Goal: Transaction & Acquisition: Purchase product/service

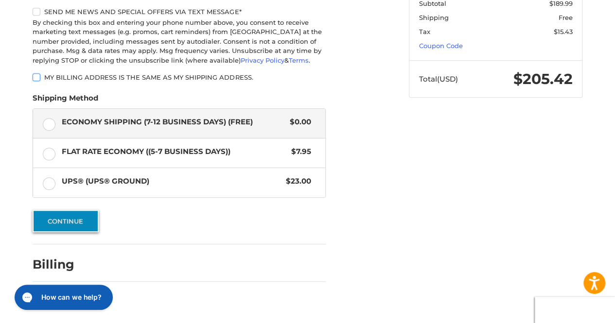
scroll to position [226, 0]
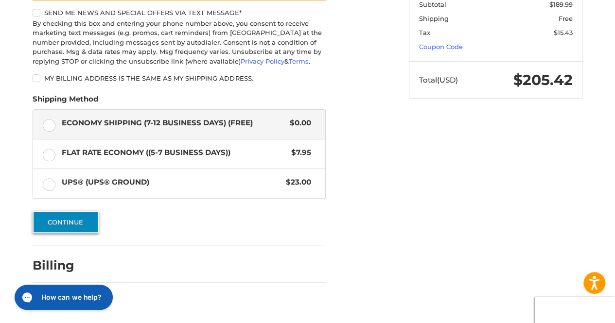
click at [85, 219] on button "Continue" at bounding box center [66, 222] width 66 height 22
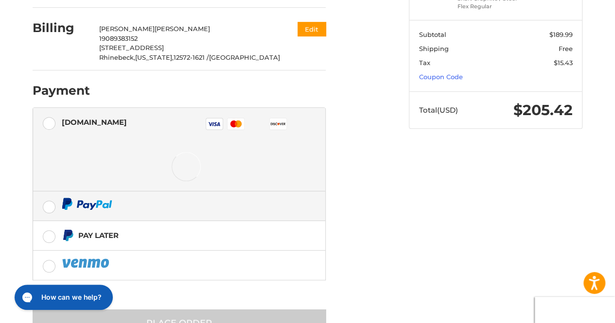
scroll to position [226, 0]
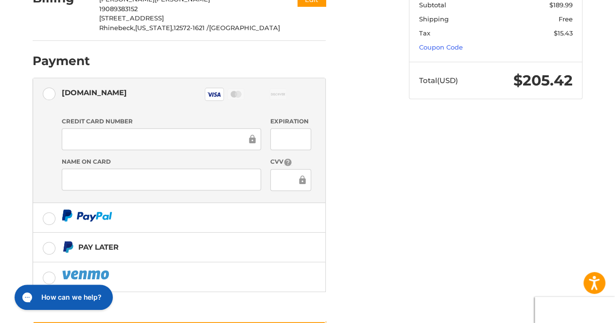
click at [322, 185] on li "[DOMAIN_NAME] Visa Master Amex Discover Diners Club JCB Credit card Credit Card…" at bounding box center [179, 140] width 292 height 125
click at [386, 186] on div "Customer [PERSON_NAME][EMAIL_ADDRESS][PERSON_NAME][DOMAIN_NAME] Sign Out Shippi…" at bounding box center [213, 106] width 376 height 509
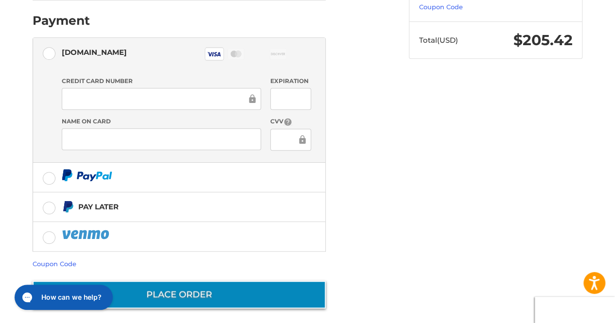
scroll to position [266, 0]
click at [200, 286] on button "Place Order" at bounding box center [179, 295] width 293 height 28
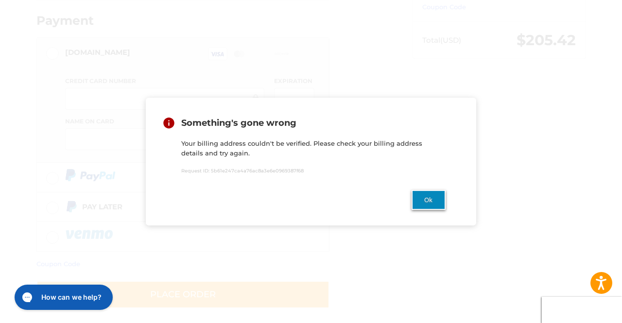
click at [427, 207] on button "Ok" at bounding box center [429, 200] width 34 height 20
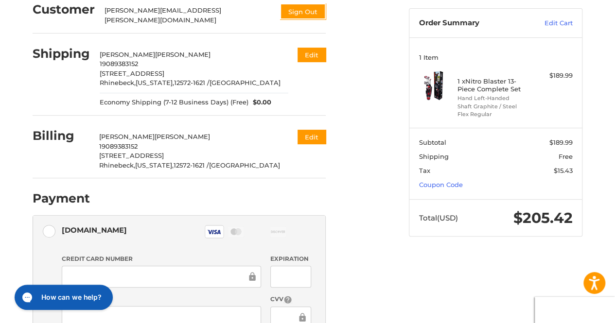
scroll to position [87, 0]
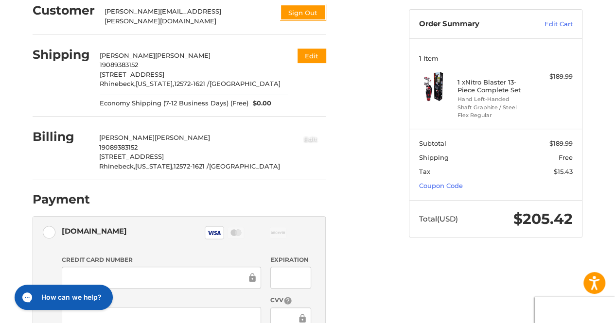
click at [310, 136] on button "Edit" at bounding box center [310, 139] width 30 height 16
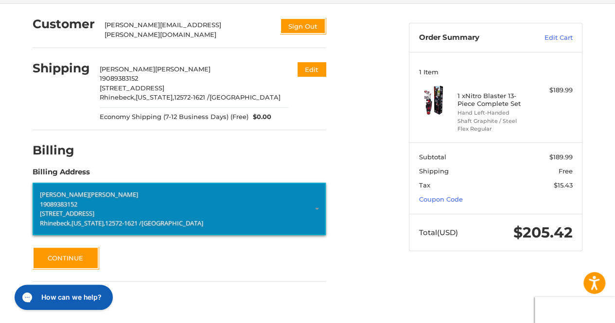
scroll to position [73, 0]
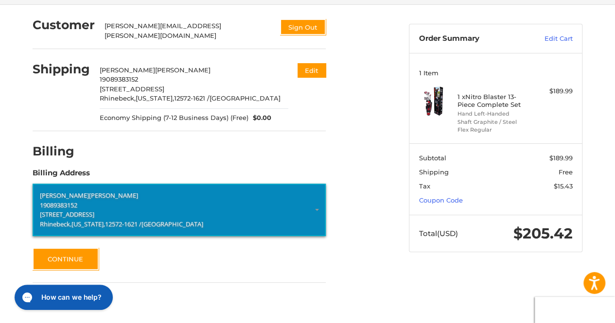
click at [139, 202] on p "19089383152" at bounding box center [179, 205] width 278 height 10
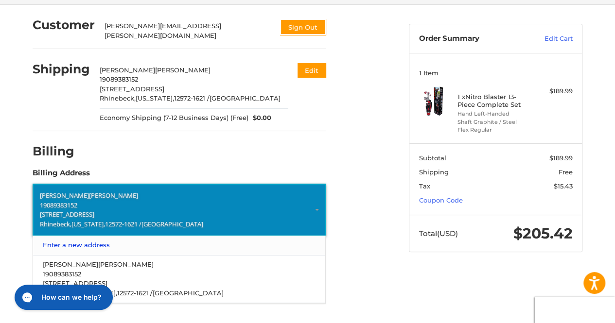
click at [88, 238] on link "Enter a new address" at bounding box center [179, 245] width 283 height 19
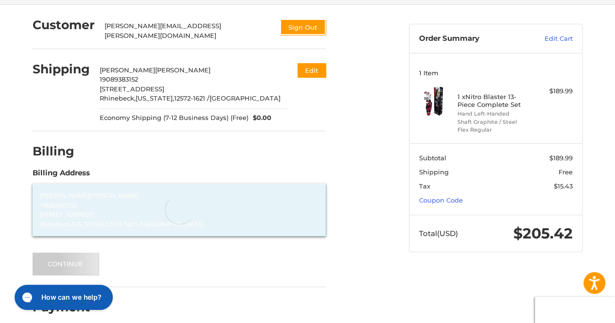
select select "**"
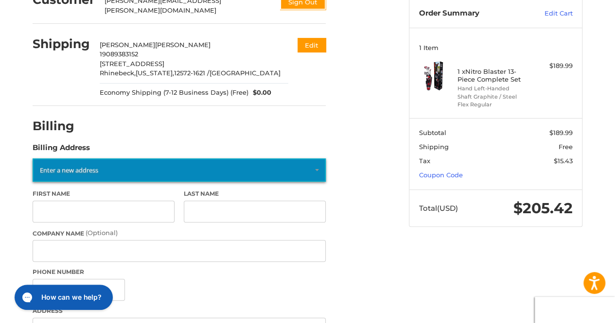
scroll to position [146, 0]
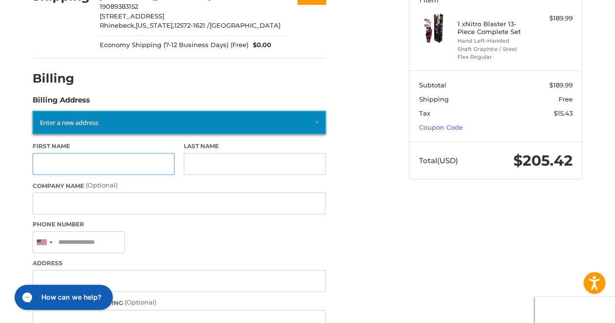
click at [128, 160] on input "First Name" at bounding box center [104, 164] width 142 height 22
type input "*****"
click at [224, 162] on input "Last Name" at bounding box center [255, 164] width 142 height 22
type input "******"
click at [116, 201] on input "Company Name (Optional)" at bounding box center [179, 203] width 293 height 22
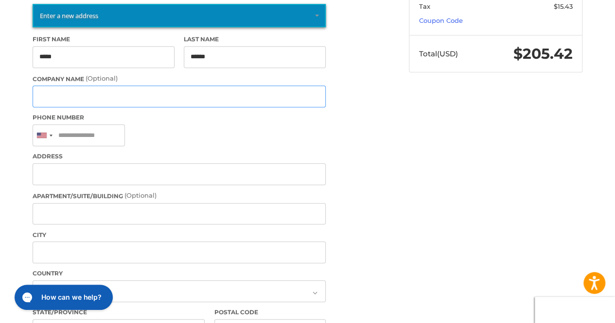
scroll to position [256, 0]
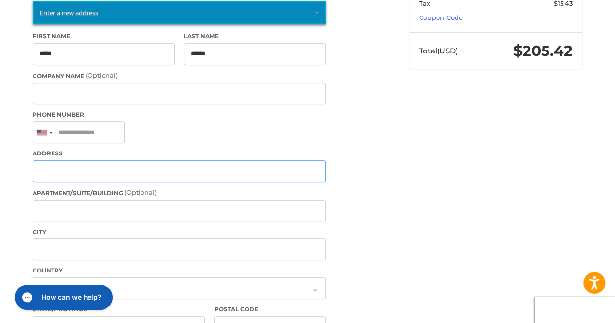
click at [112, 164] on input "Address" at bounding box center [179, 171] width 293 height 22
type input "**********"
select select "**"
type input "*****"
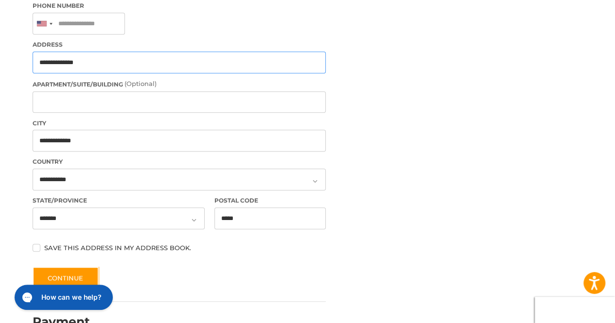
scroll to position [364, 0]
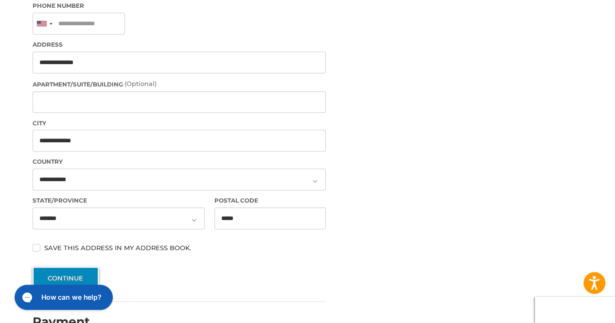
click at [71, 272] on button "Continue" at bounding box center [66, 278] width 66 height 22
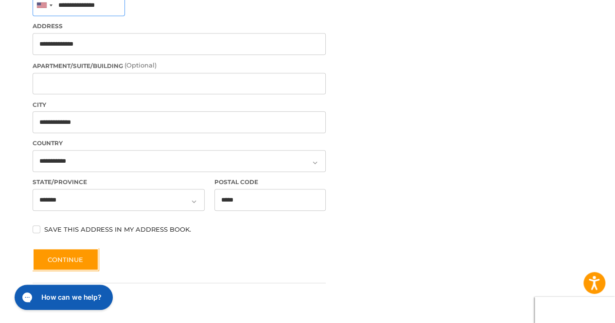
scroll to position [385, 0]
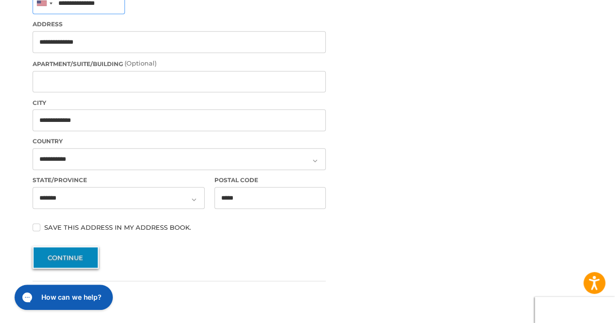
type input "**********"
click at [71, 253] on button "Continue" at bounding box center [66, 257] width 66 height 22
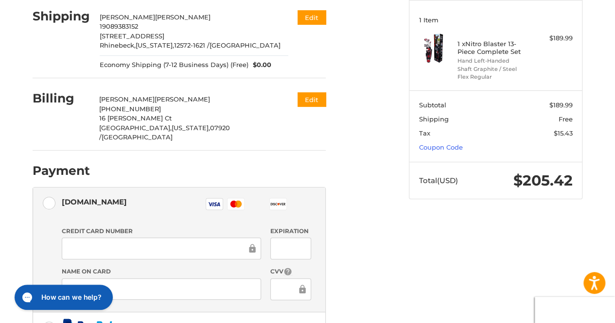
scroll to position [173, 0]
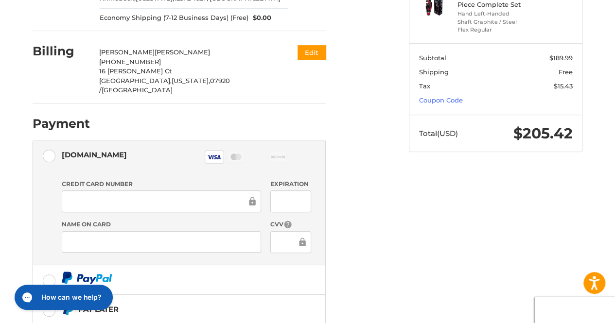
drag, startPoint x: 396, startPoint y: 220, endPoint x: 363, endPoint y: 270, distance: 59.4
click at [363, 270] on div "Customer [PERSON_NAME][EMAIL_ADDRESS][PERSON_NAME][DOMAIN_NAME] Sign Out Shippi…" at bounding box center [213, 164] width 376 height 518
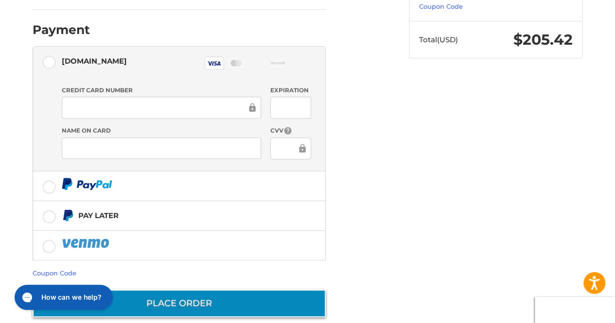
scroll to position [266, 0]
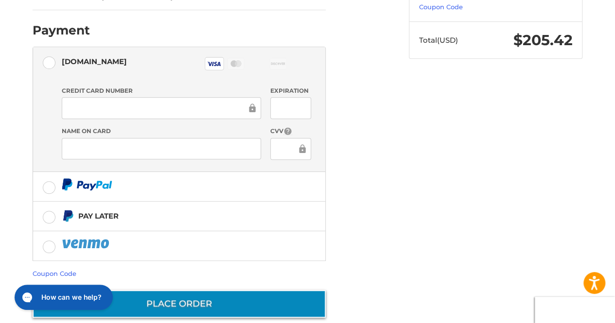
click at [172, 290] on button "Place Order" at bounding box center [179, 304] width 293 height 28
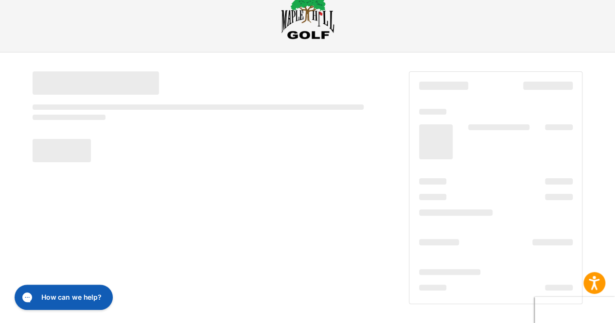
scroll to position [25, 0]
